Goal: Information Seeking & Learning: Learn about a topic

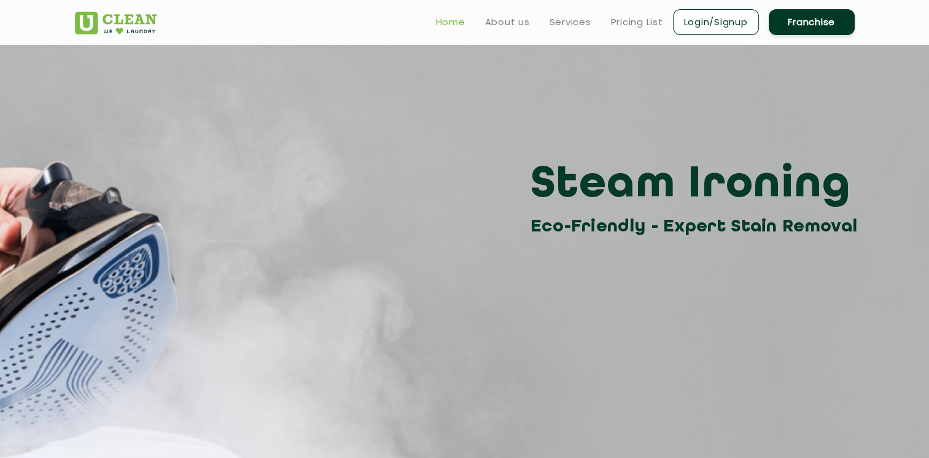
click at [443, 23] on link "Home" at bounding box center [450, 22] width 29 height 15
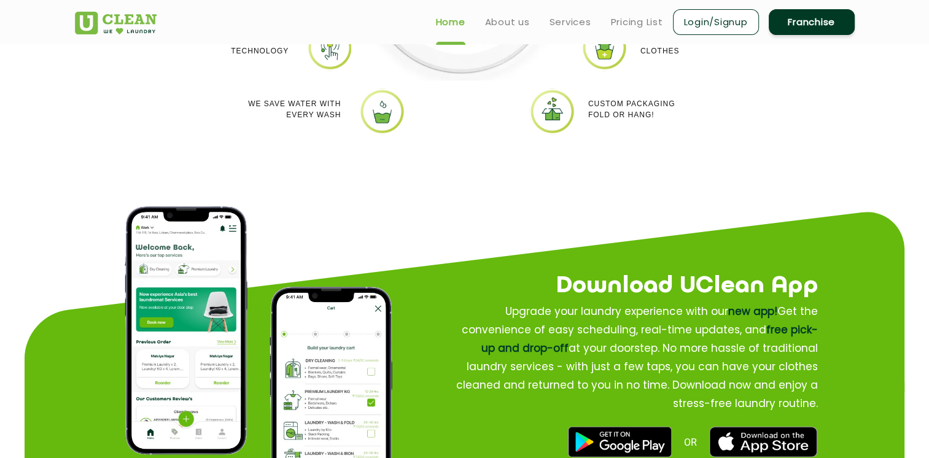
scroll to position [1290, 0]
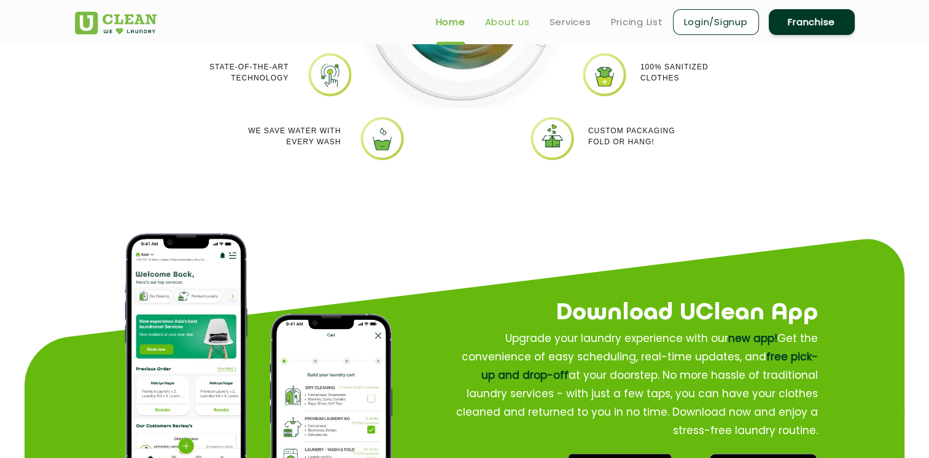
click at [506, 20] on link "About us" at bounding box center [507, 22] width 45 height 15
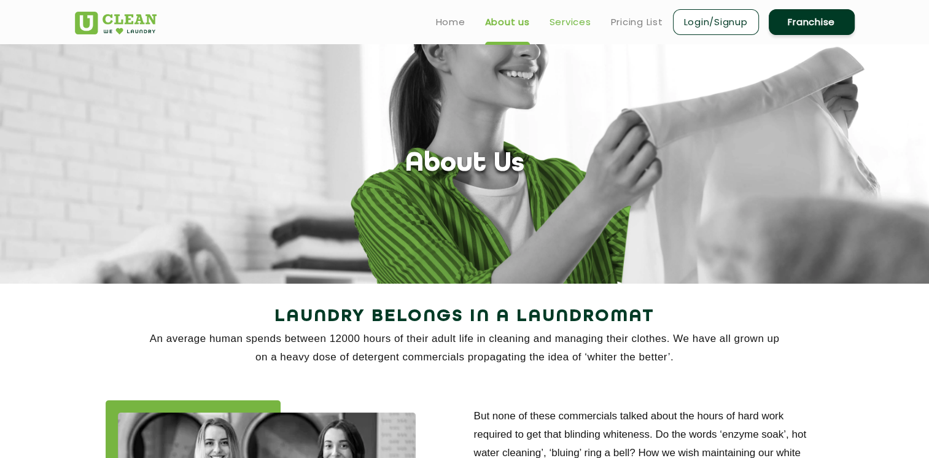
click at [572, 28] on link "Services" at bounding box center [571, 22] width 42 height 15
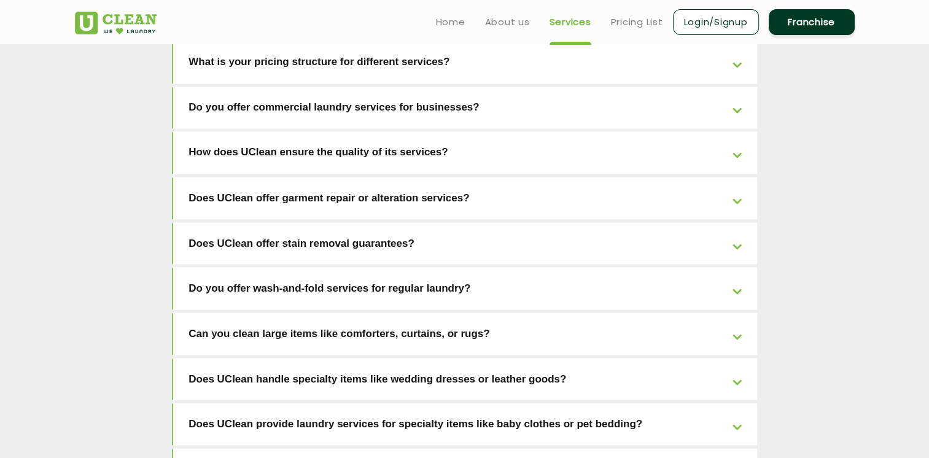
scroll to position [1863, 0]
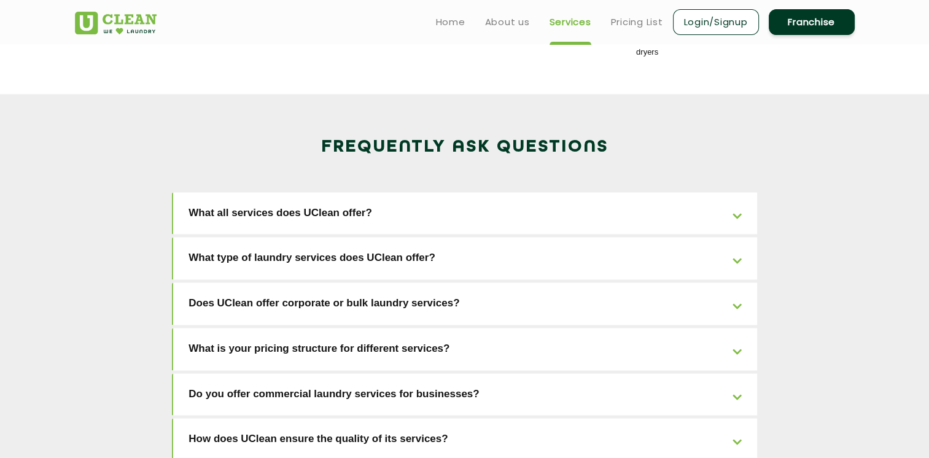
click at [343, 192] on link "What all services does UClean offer?" at bounding box center [465, 213] width 584 height 42
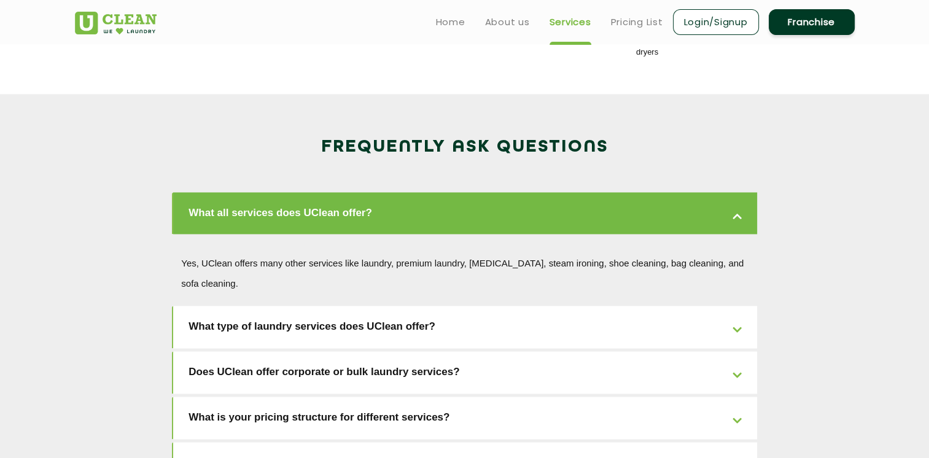
click at [343, 192] on link "What all services does UClean offer?" at bounding box center [465, 213] width 584 height 42
click at [338, 192] on link "What all services does UClean offer?" at bounding box center [465, 213] width 584 height 42
click at [323, 306] on link "What type of laundry services does UClean offer?" at bounding box center [465, 327] width 584 height 42
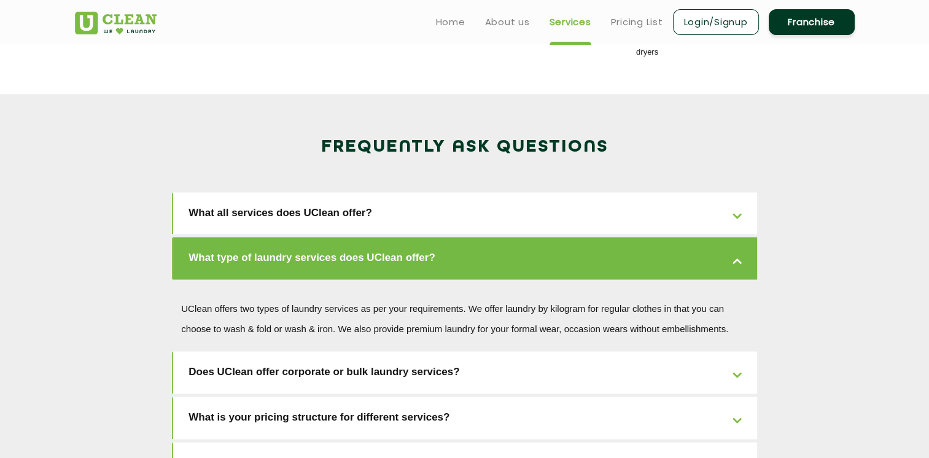
click at [324, 351] on link "Does UClean offer corporate or bulk laundry services?" at bounding box center [465, 372] width 584 height 42
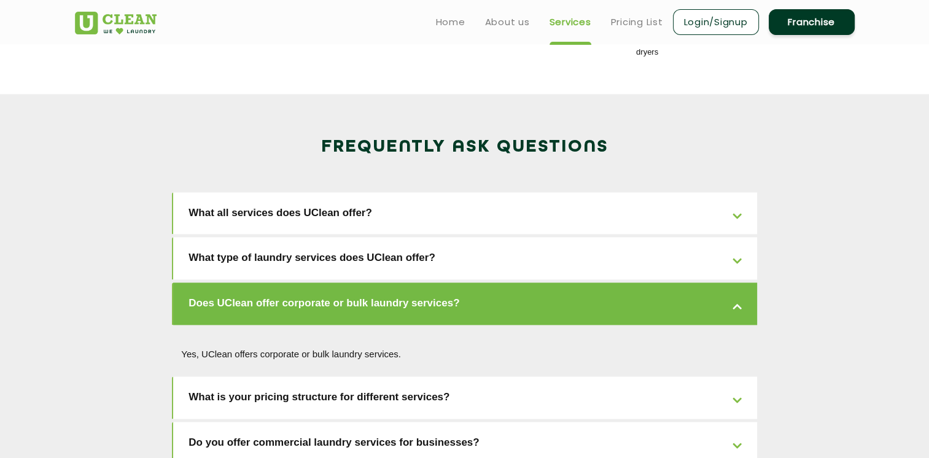
click at [323, 377] on link "What is your pricing structure for different services?" at bounding box center [465, 398] width 584 height 42
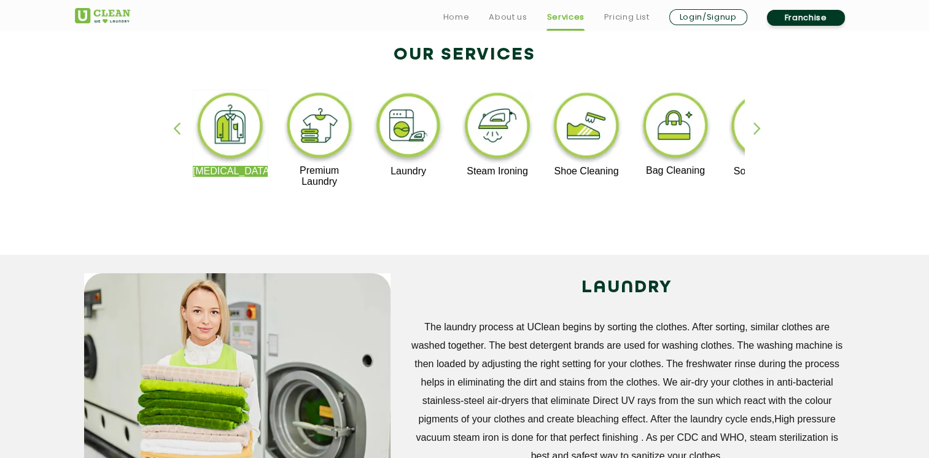
scroll to position [286, 0]
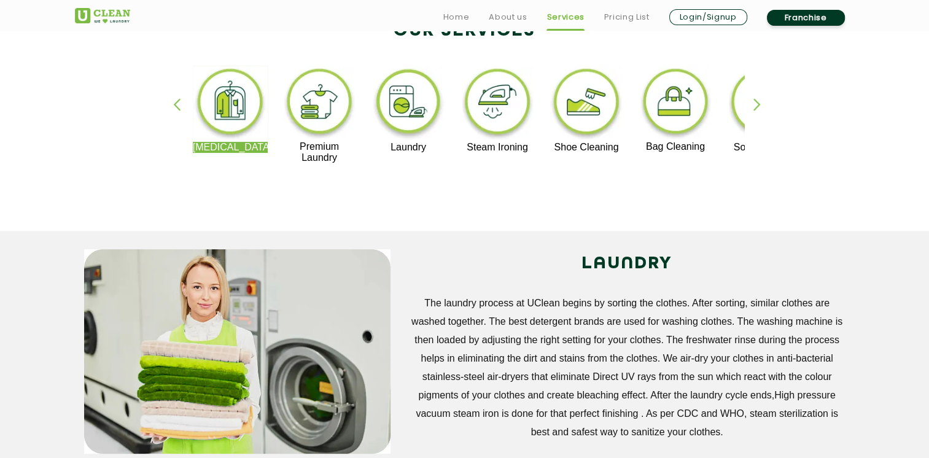
click at [318, 105] on img at bounding box center [320, 104] width 76 height 76
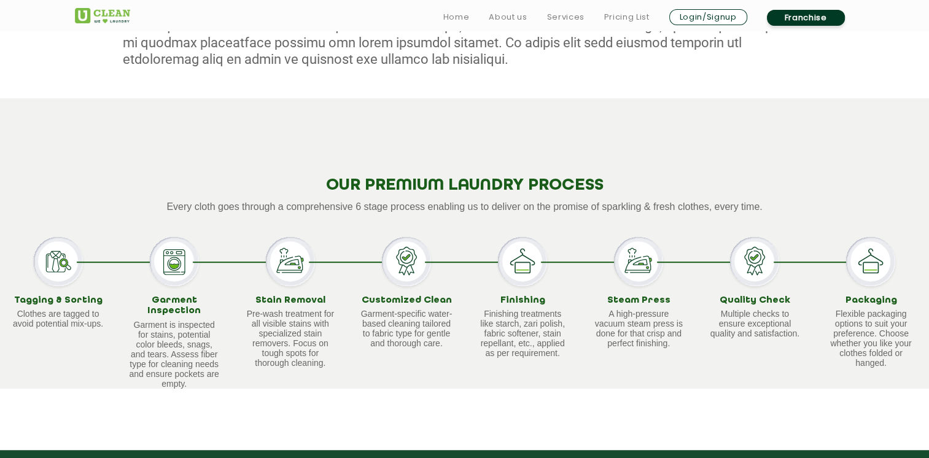
scroll to position [860, 0]
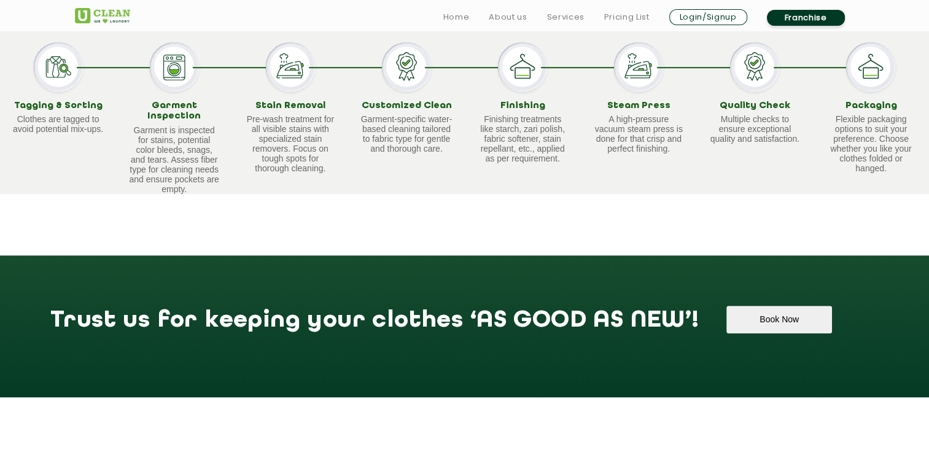
click at [176, 71] on img at bounding box center [174, 66] width 49 height 49
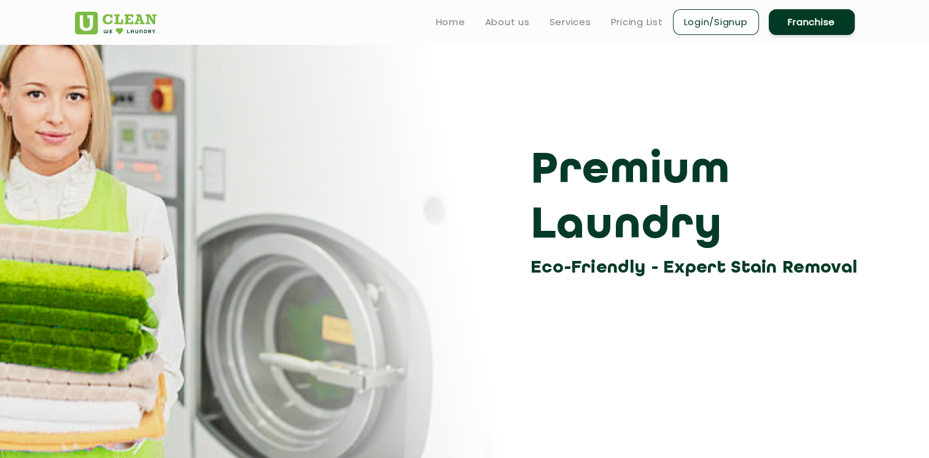
scroll to position [0, 0]
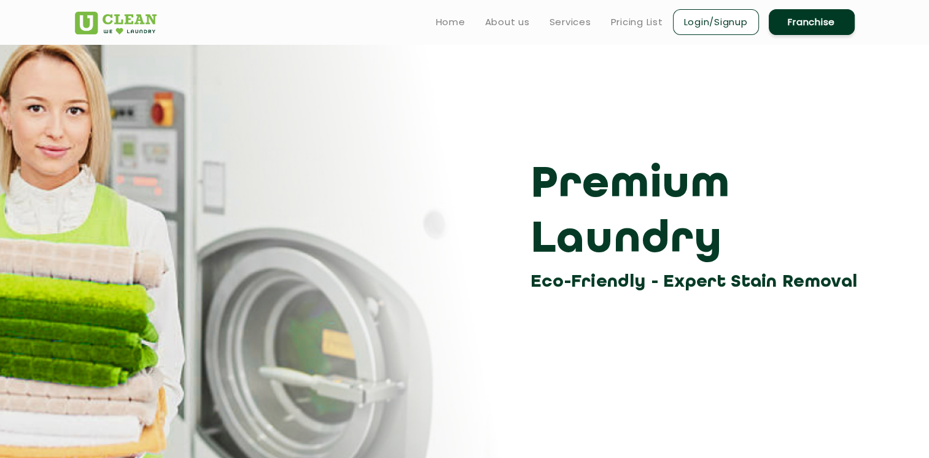
scroll to position [286, 0]
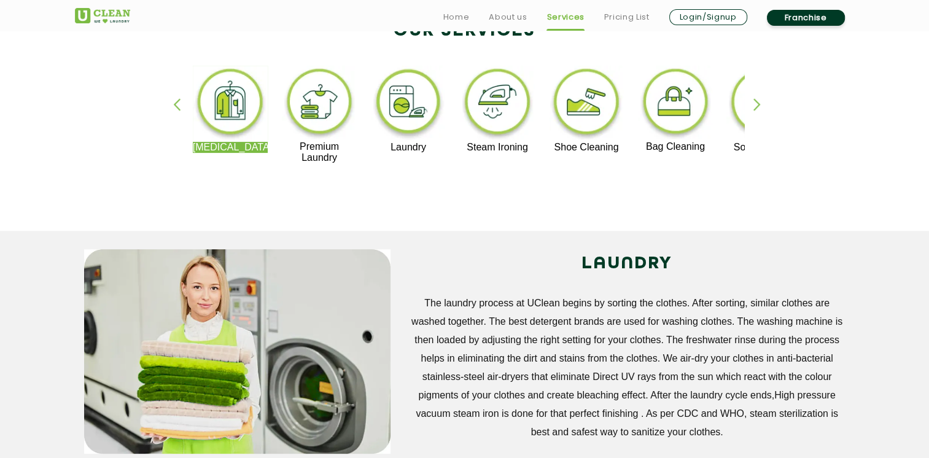
click at [223, 111] on img at bounding box center [231, 104] width 76 height 76
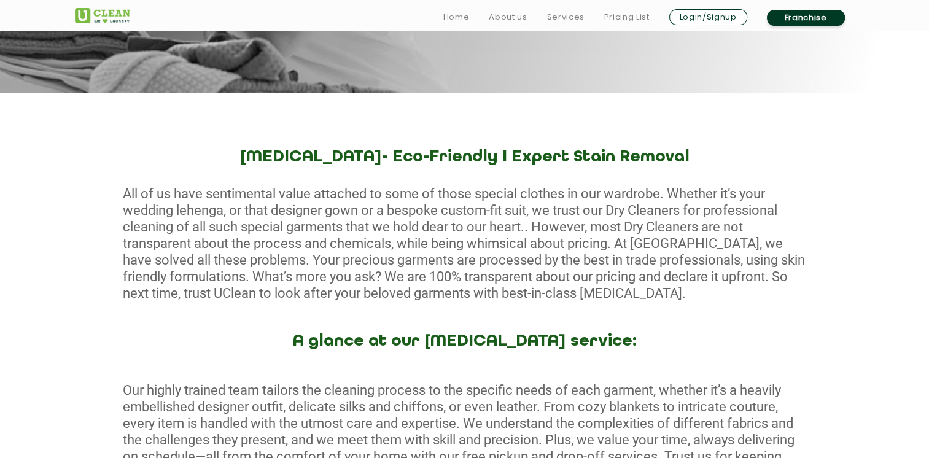
scroll to position [573, 0]
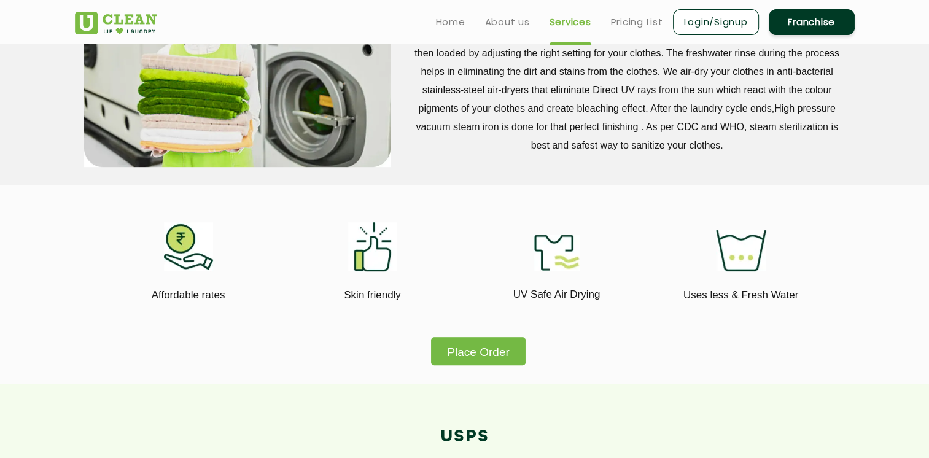
scroll to position [286, 0]
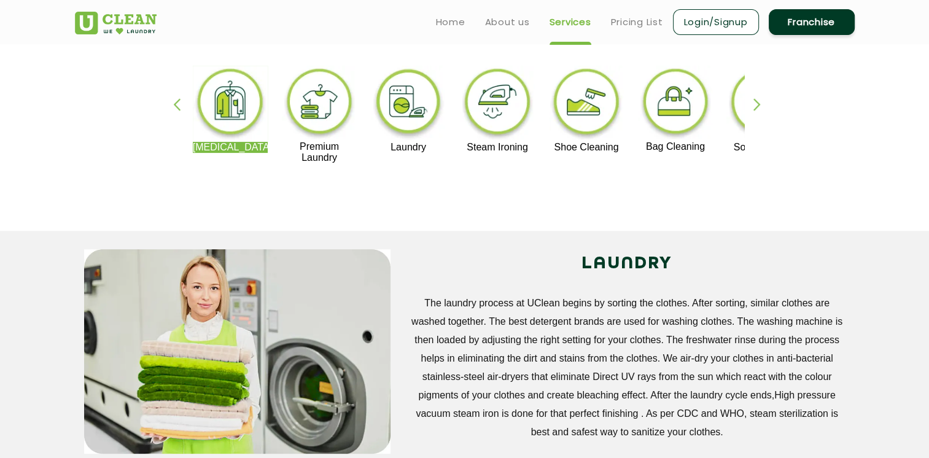
click at [226, 174] on div at bounding box center [464, 169] width 559 height 12
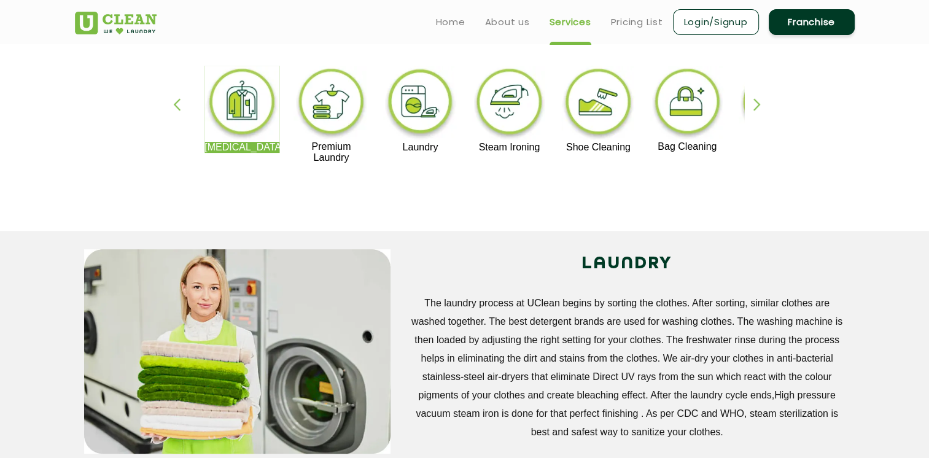
drag, startPoint x: 200, startPoint y: 146, endPoint x: 262, endPoint y: 147, distance: 62.7
click at [262, 147] on p "[MEDICAL_DATA]" at bounding box center [243, 147] width 76 height 11
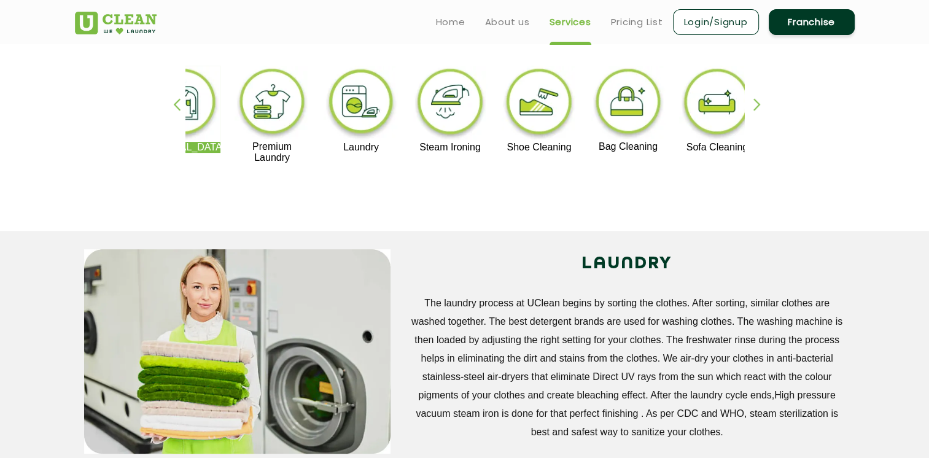
drag, startPoint x: 263, startPoint y: 151, endPoint x: 216, endPoint y: 150, distance: 47.3
click at [216, 150] on p "[MEDICAL_DATA]" at bounding box center [184, 147] width 76 height 11
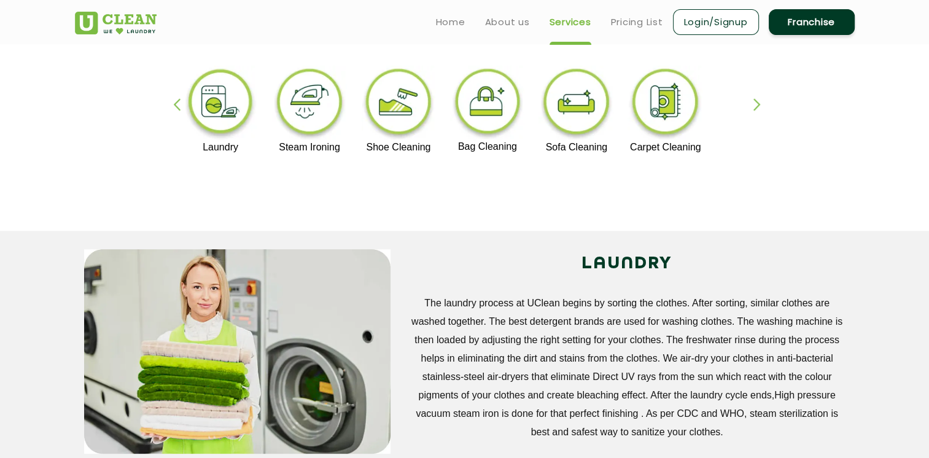
click at [179, 104] on div "button" at bounding box center [182, 115] width 18 height 34
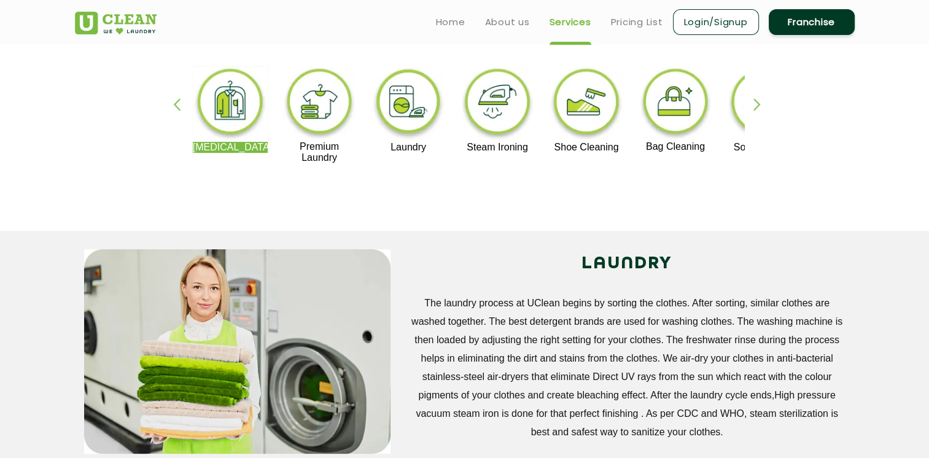
click at [759, 104] on div "button" at bounding box center [763, 115] width 18 height 34
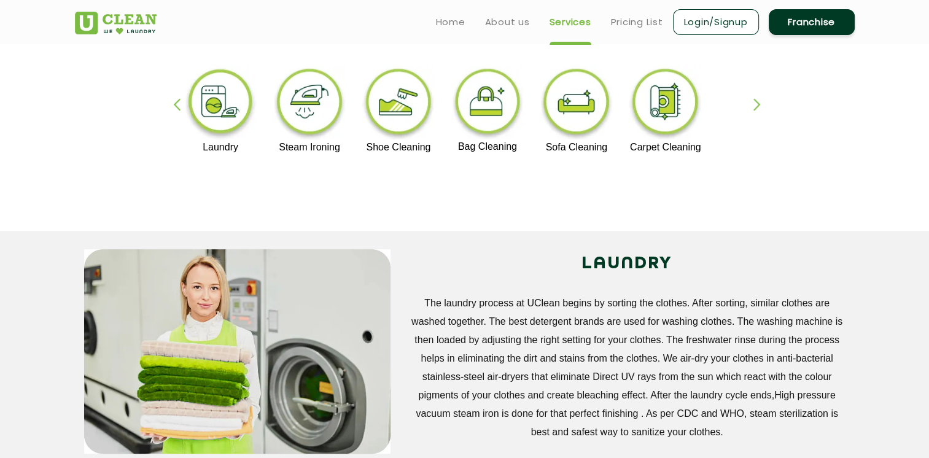
click at [759, 104] on div "button" at bounding box center [763, 115] width 18 height 34
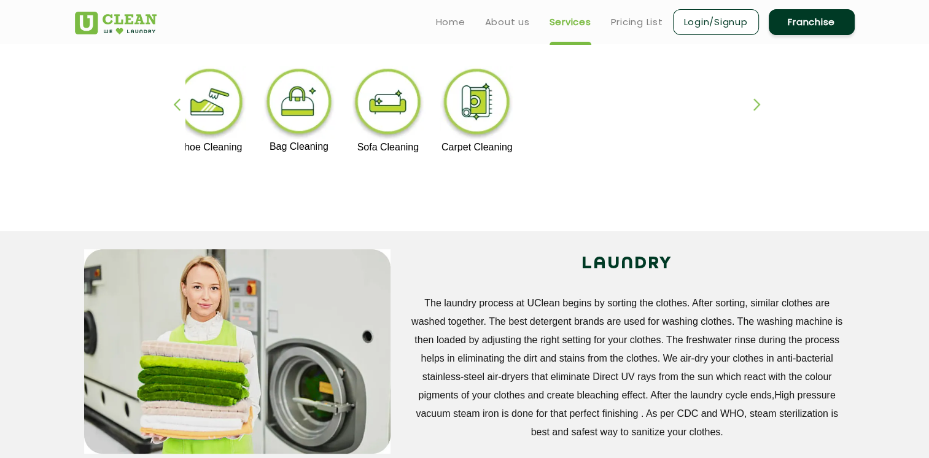
click at [479, 107] on img at bounding box center [477, 104] width 76 height 76
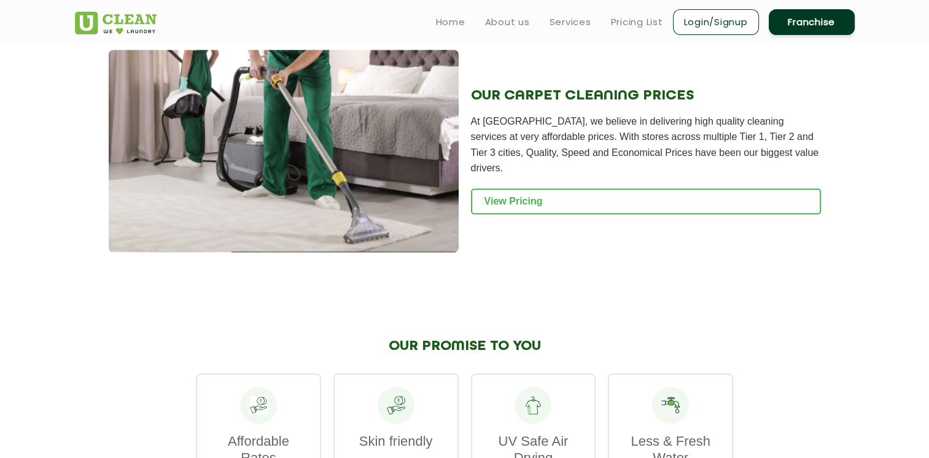
scroll to position [1290, 0]
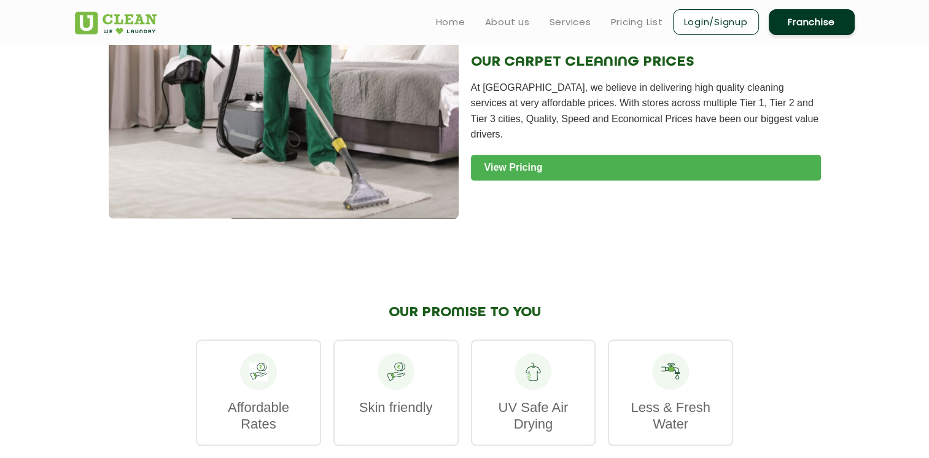
click at [526, 155] on link "View Pricing" at bounding box center [646, 168] width 350 height 26
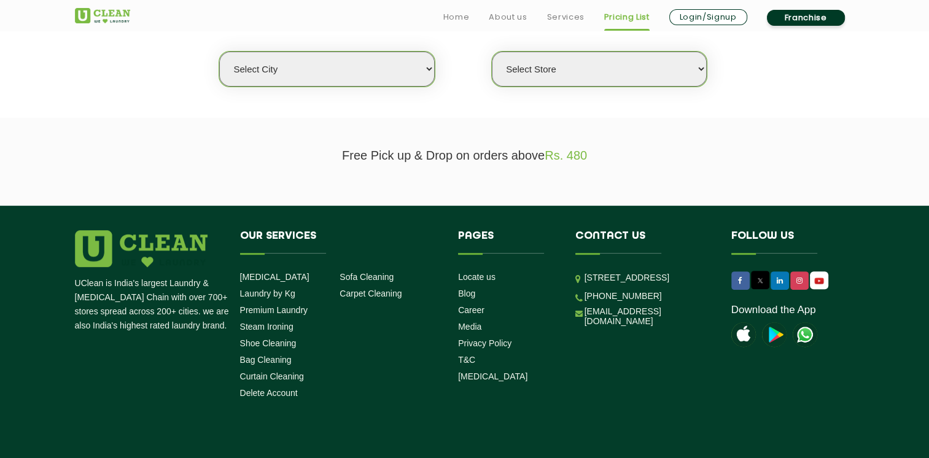
scroll to position [376, 0]
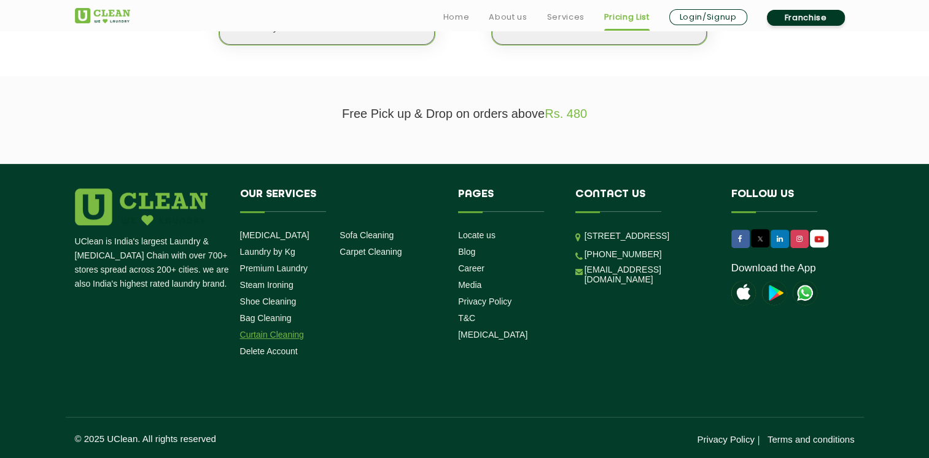
click at [269, 334] on link "Curtain Cleaning" at bounding box center [272, 335] width 64 height 10
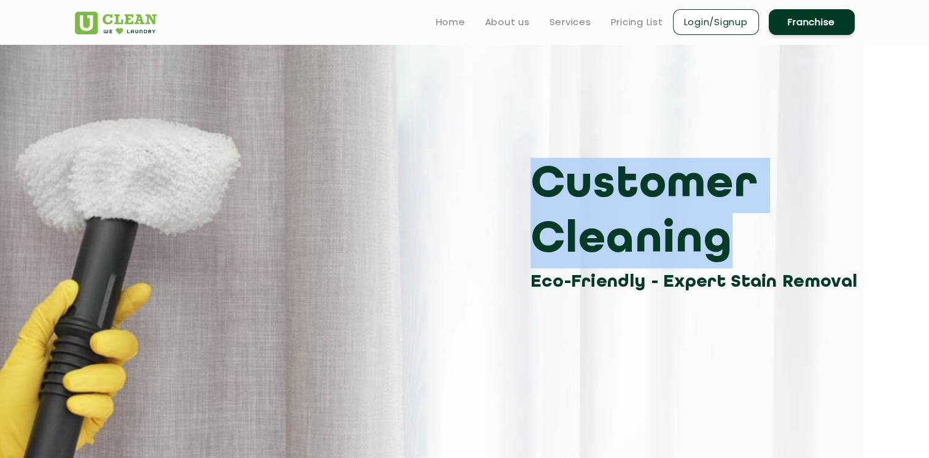
drag, startPoint x: 543, startPoint y: 187, endPoint x: 690, endPoint y: 232, distance: 154.3
click at [690, 232] on h3 "Customer Cleaning" at bounding box center [698, 213] width 334 height 111
click at [380, 210] on div "Customer Cleaning Eco-Friendly - Expert Stain Removal" at bounding box center [465, 227] width 798 height 138
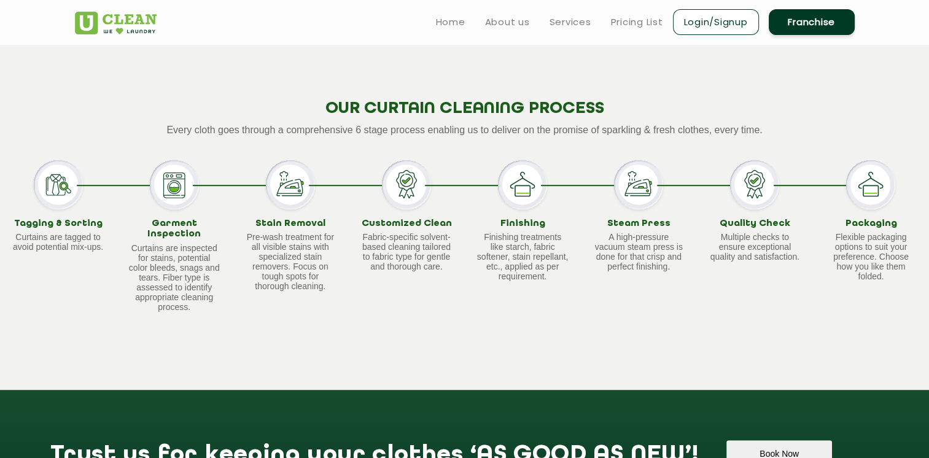
scroll to position [573, 0]
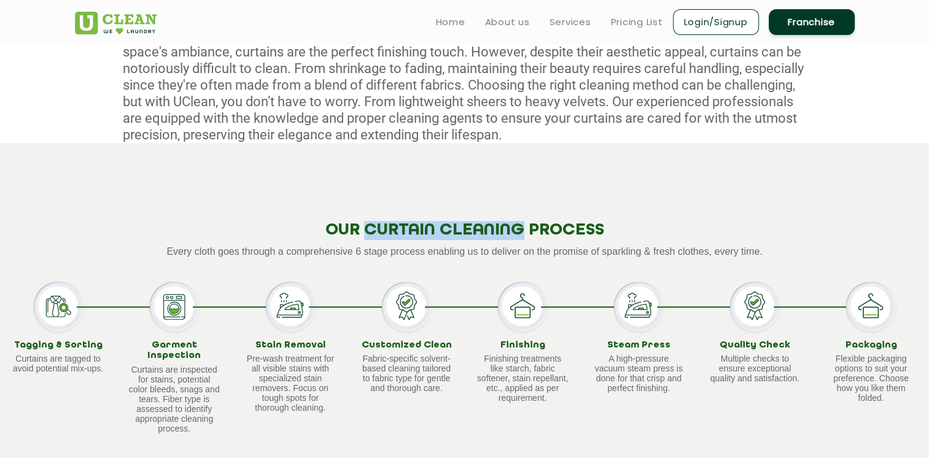
drag, startPoint x: 372, startPoint y: 225, endPoint x: 526, endPoint y: 226, distance: 154.2
click at [526, 226] on h2 "OUR CURTAIN CLEANING PROCESS" at bounding box center [464, 230] width 929 height 19
copy h2 "CURTAIN CLEANING"
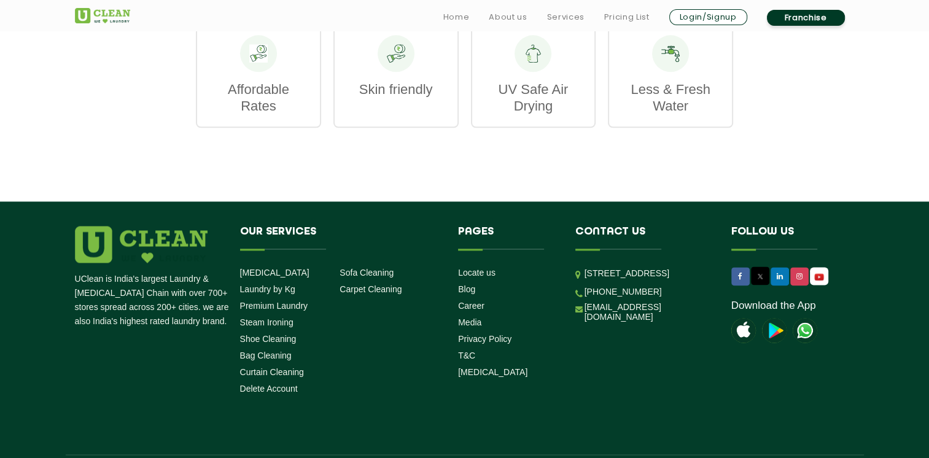
scroll to position [1639, 0]
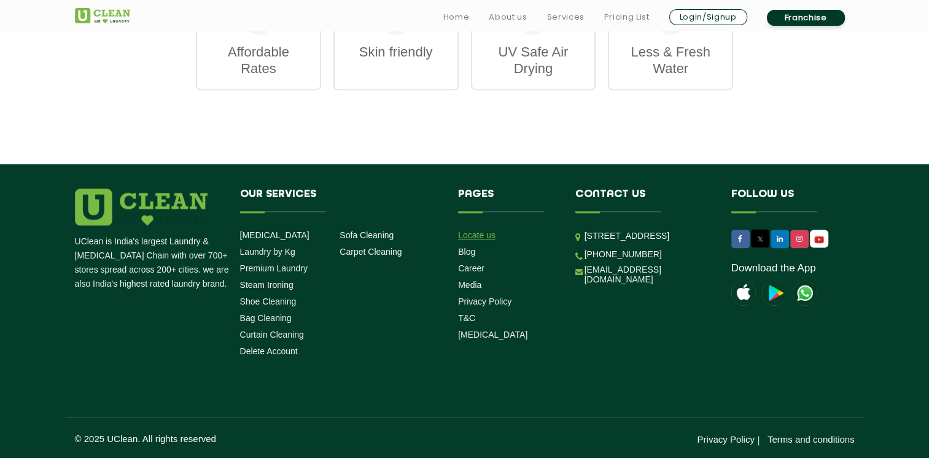
click at [470, 236] on link "Locate us" at bounding box center [476, 235] width 37 height 10
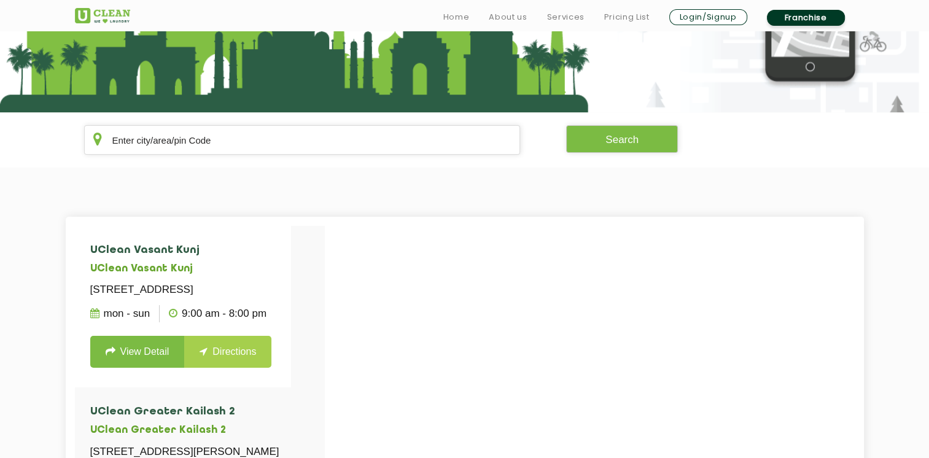
scroll to position [732, 0]
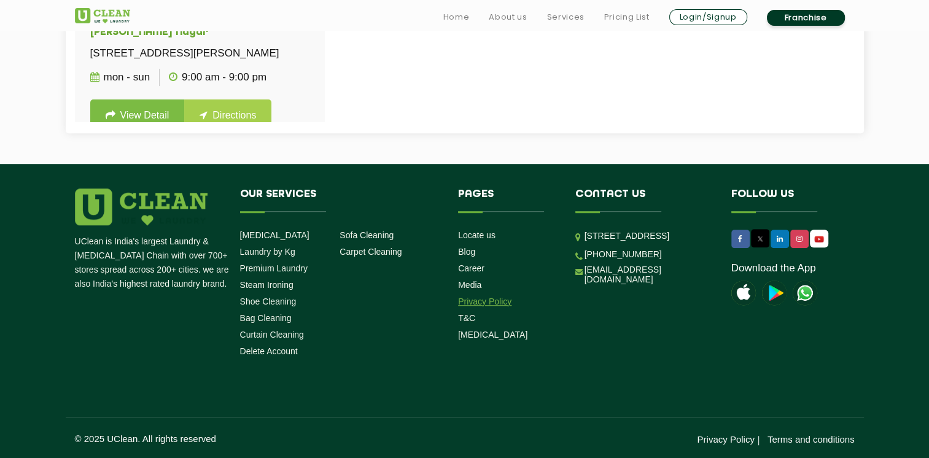
click at [472, 301] on link "Privacy Policy" at bounding box center [484, 302] width 53 height 10
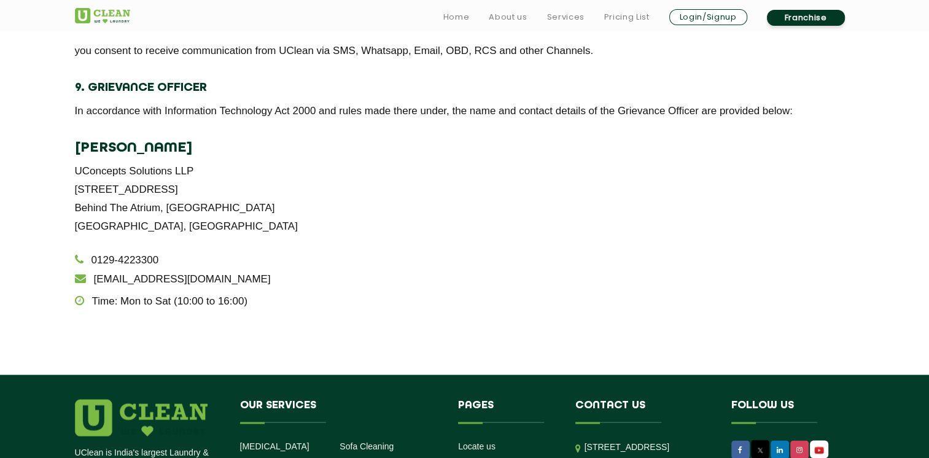
scroll to position [2504, 0]
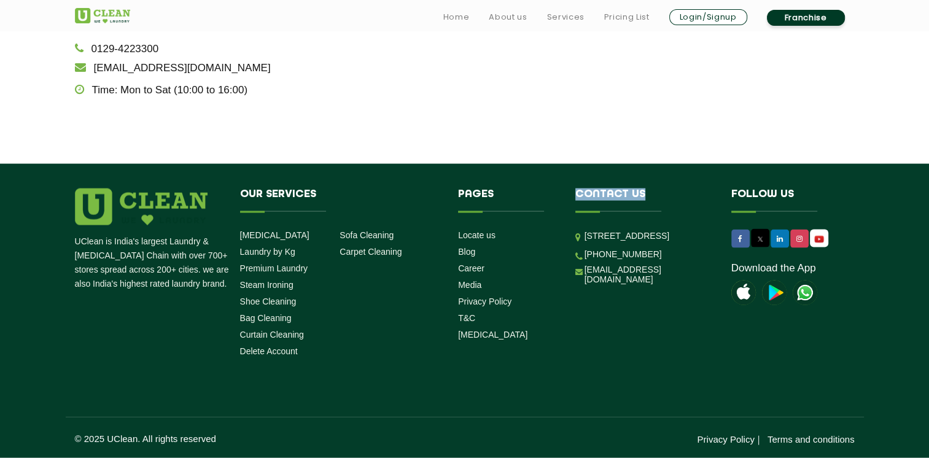
drag, startPoint x: 576, startPoint y: 192, endPoint x: 642, endPoint y: 192, distance: 65.7
click at [642, 192] on h4 "Contact us" at bounding box center [645, 200] width 138 height 23
copy h4 "Contact us"
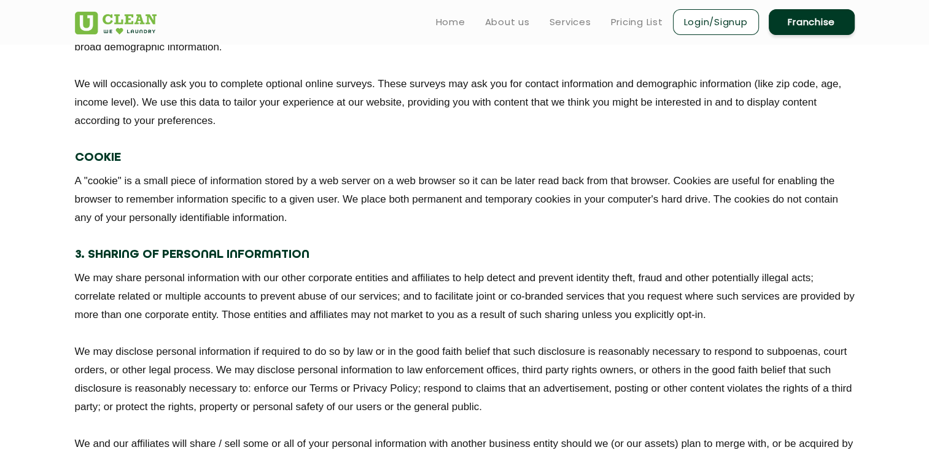
scroll to position [1358, 0]
